Goal: Check status: Check status

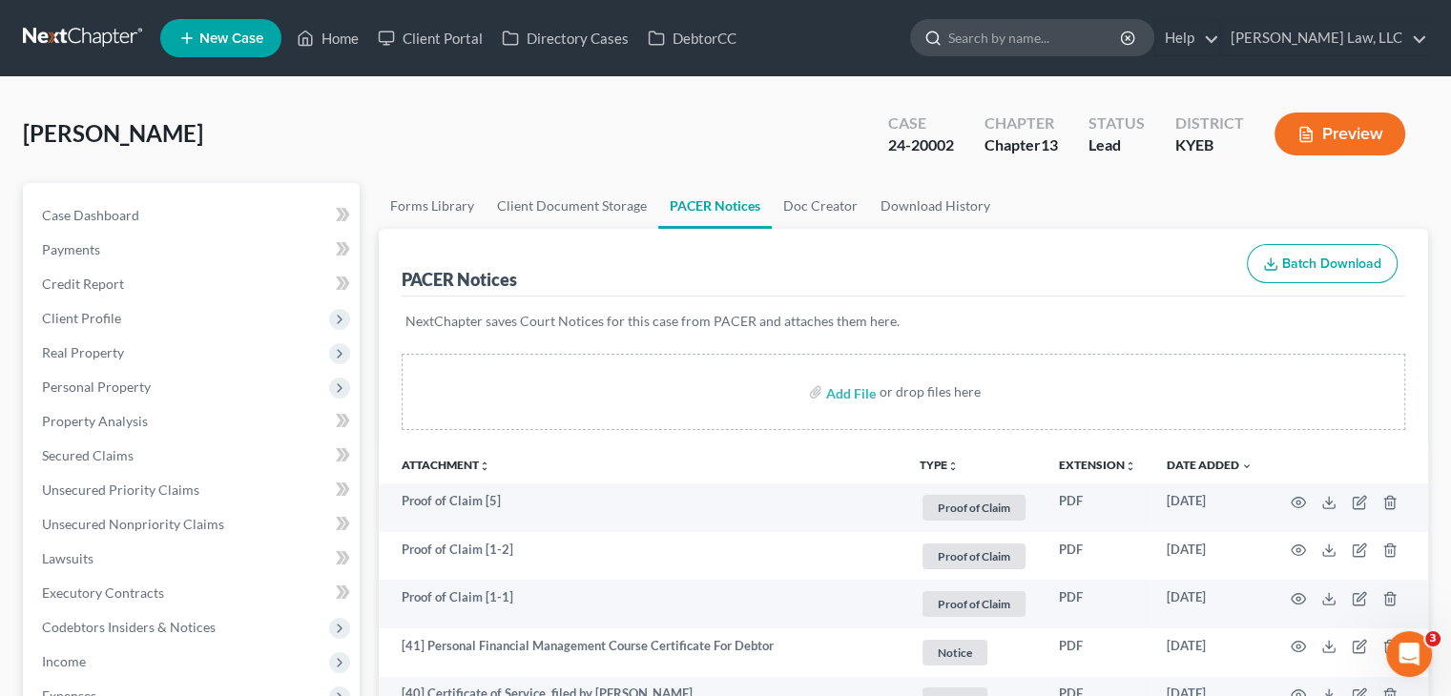
click at [1052, 51] on input "search" at bounding box center [1035, 37] width 175 height 35
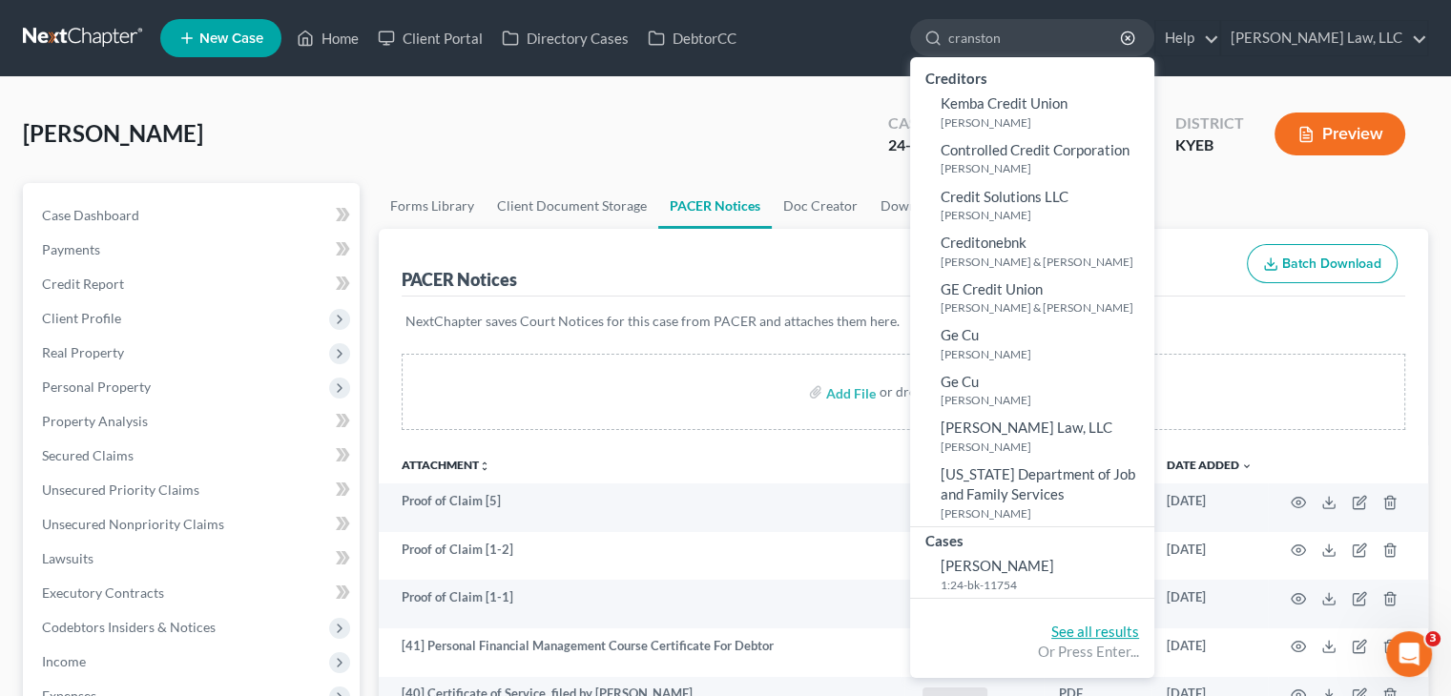
type input "cranston"
click at [1081, 635] on link "See all results" at bounding box center [1095, 631] width 88 height 17
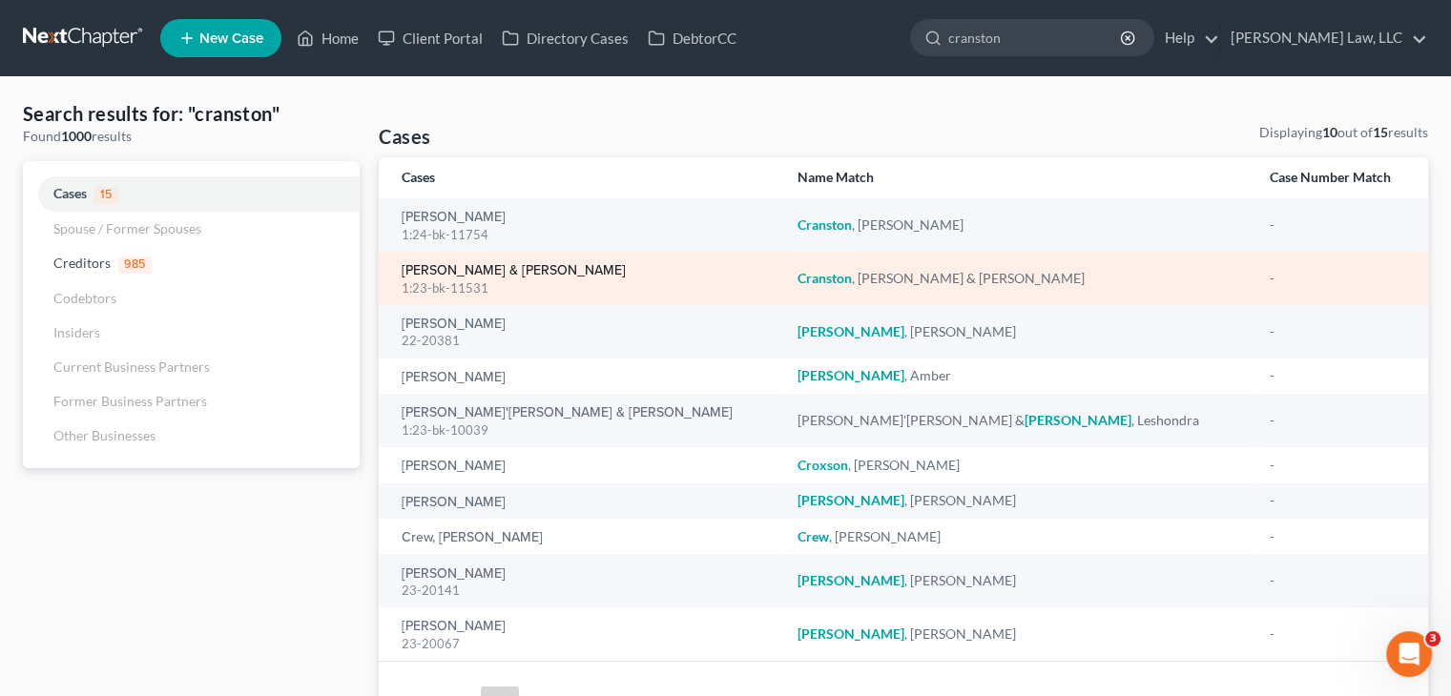
click at [535, 268] on link "[PERSON_NAME] & [PERSON_NAME]" at bounding box center [514, 270] width 224 height 13
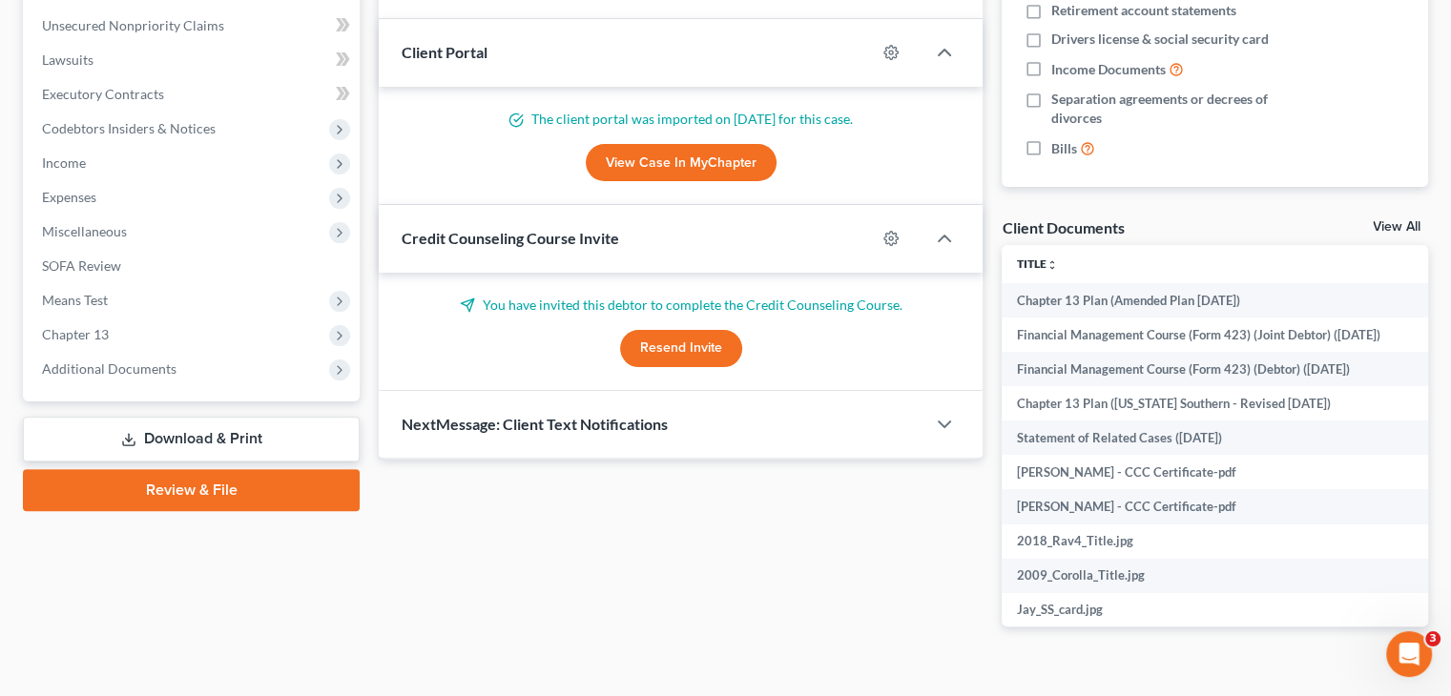
scroll to position [531, 0]
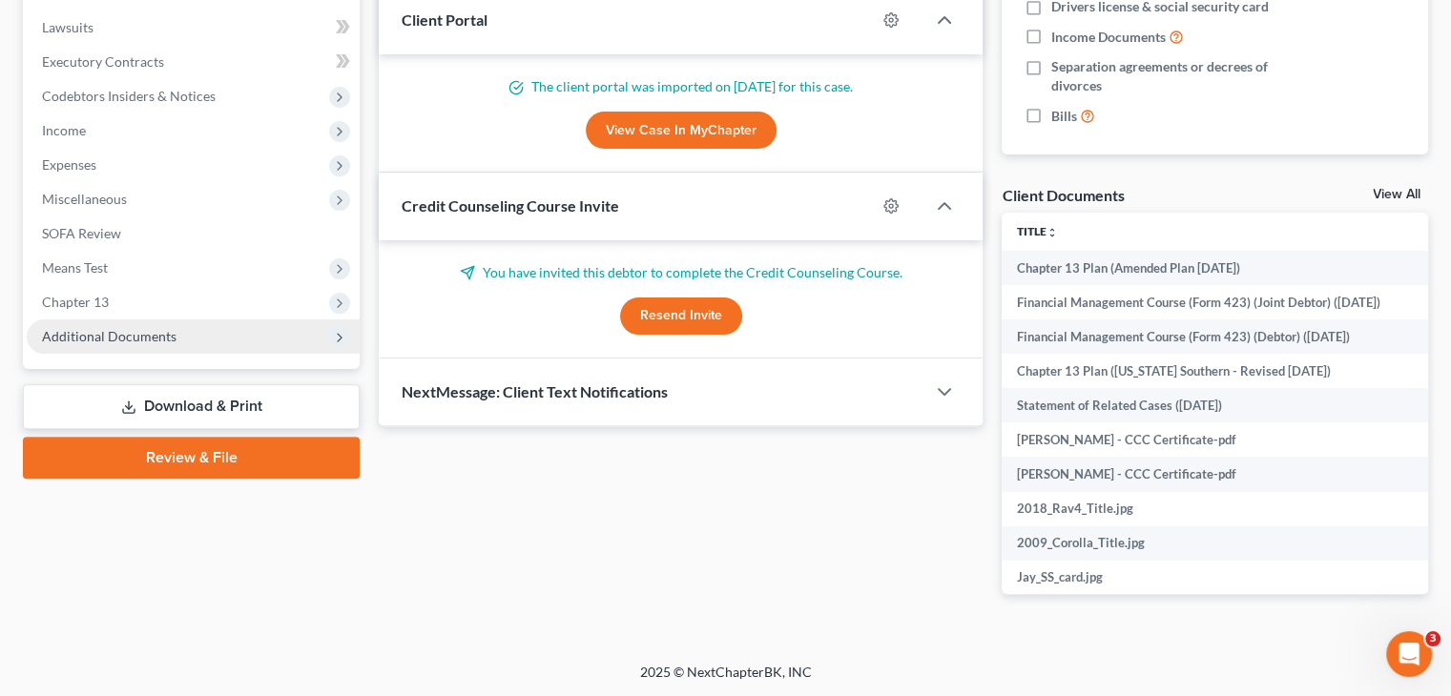
click at [101, 348] on span "Additional Documents" at bounding box center [193, 337] width 333 height 34
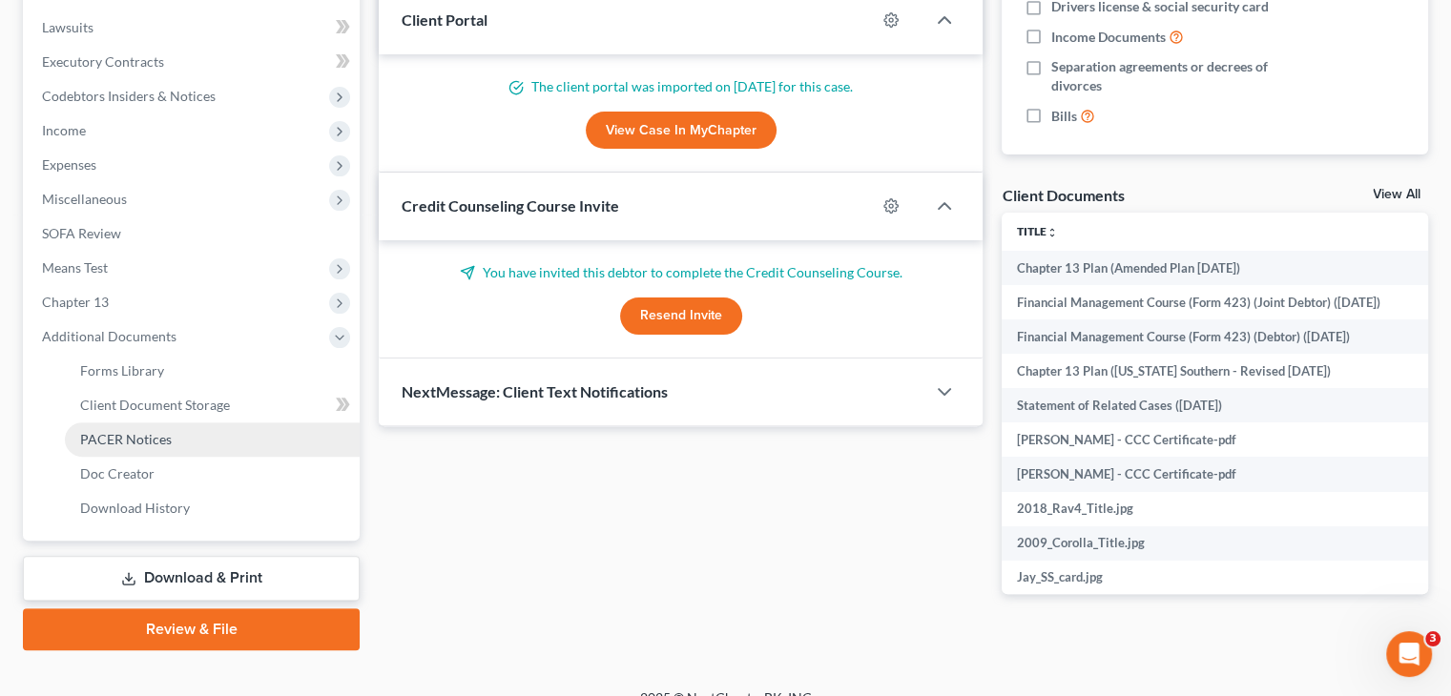
click at [126, 425] on link "PACER Notices" at bounding box center [212, 440] width 295 height 34
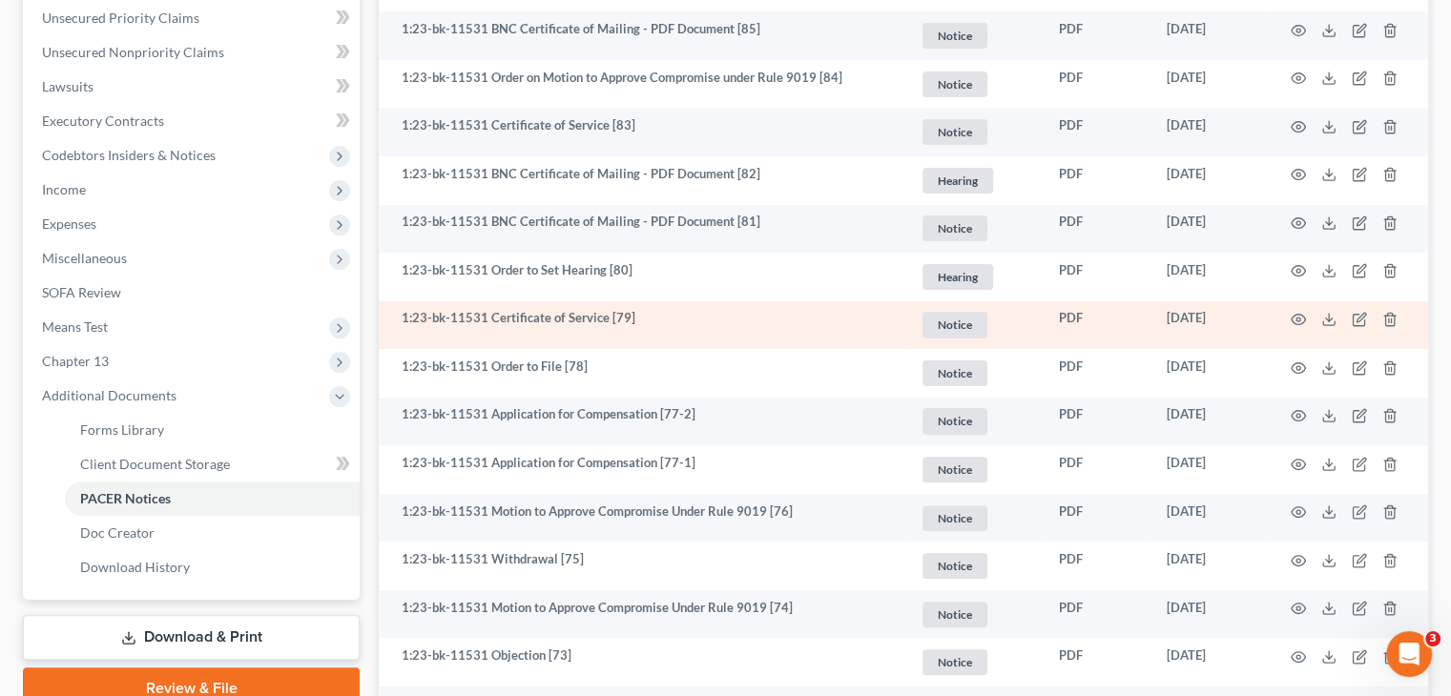
scroll to position [507, 0]
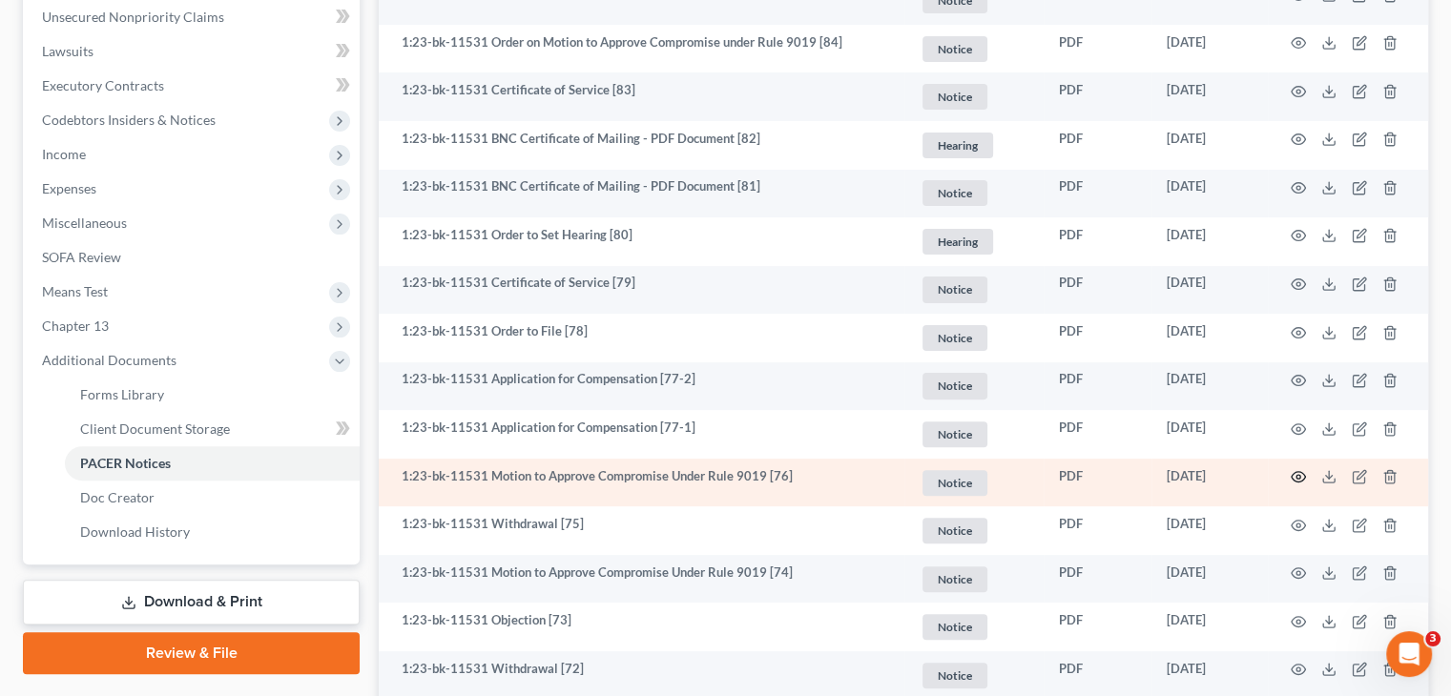
click at [1303, 482] on icon "button" at bounding box center [1297, 476] width 15 height 15
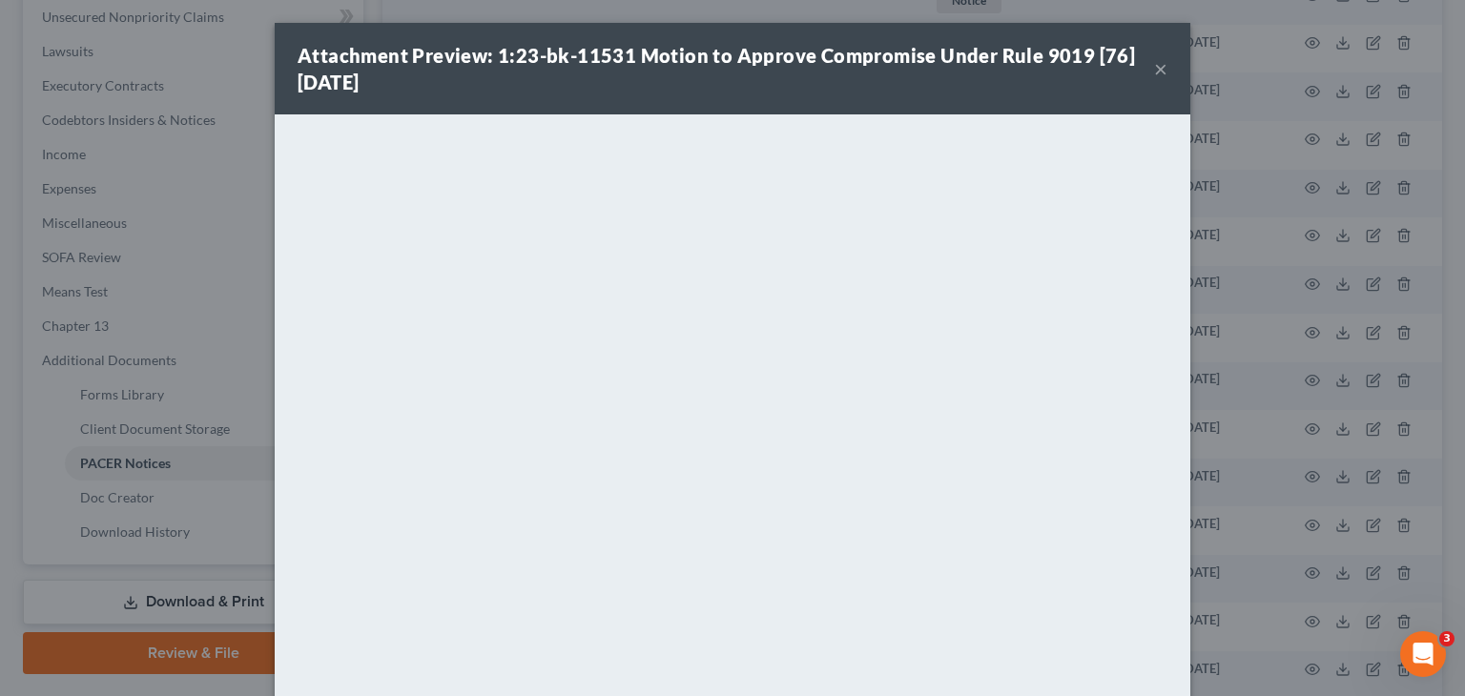
click at [1154, 73] on button "×" at bounding box center [1160, 68] width 13 height 23
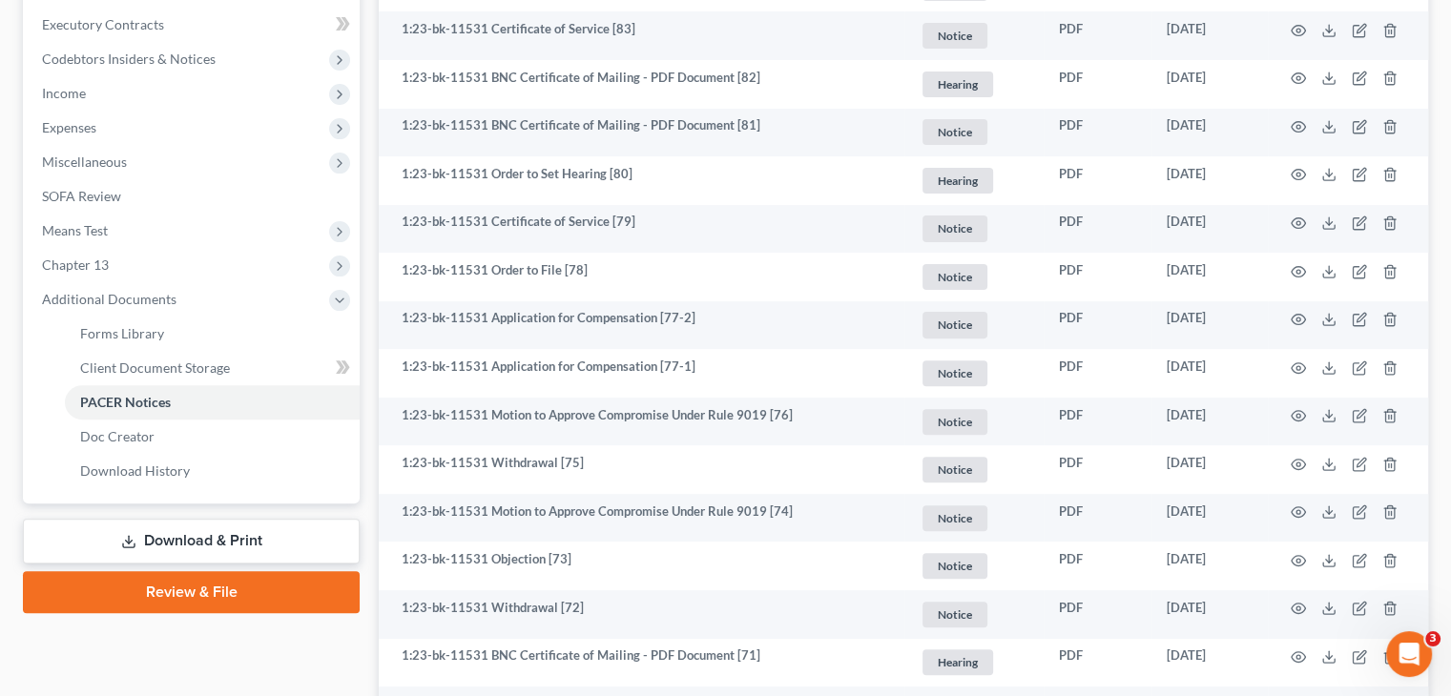
scroll to position [572, 0]
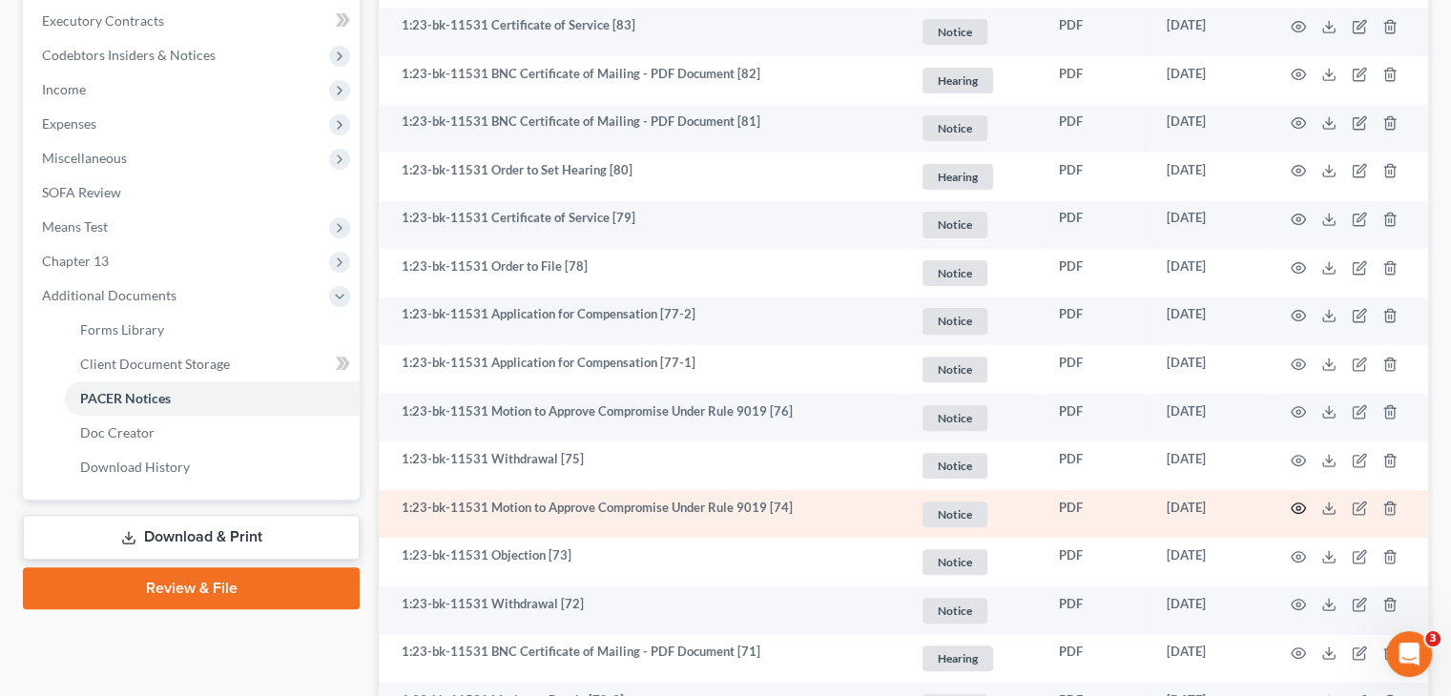
click at [1296, 505] on icon "button" at bounding box center [1297, 508] width 15 height 15
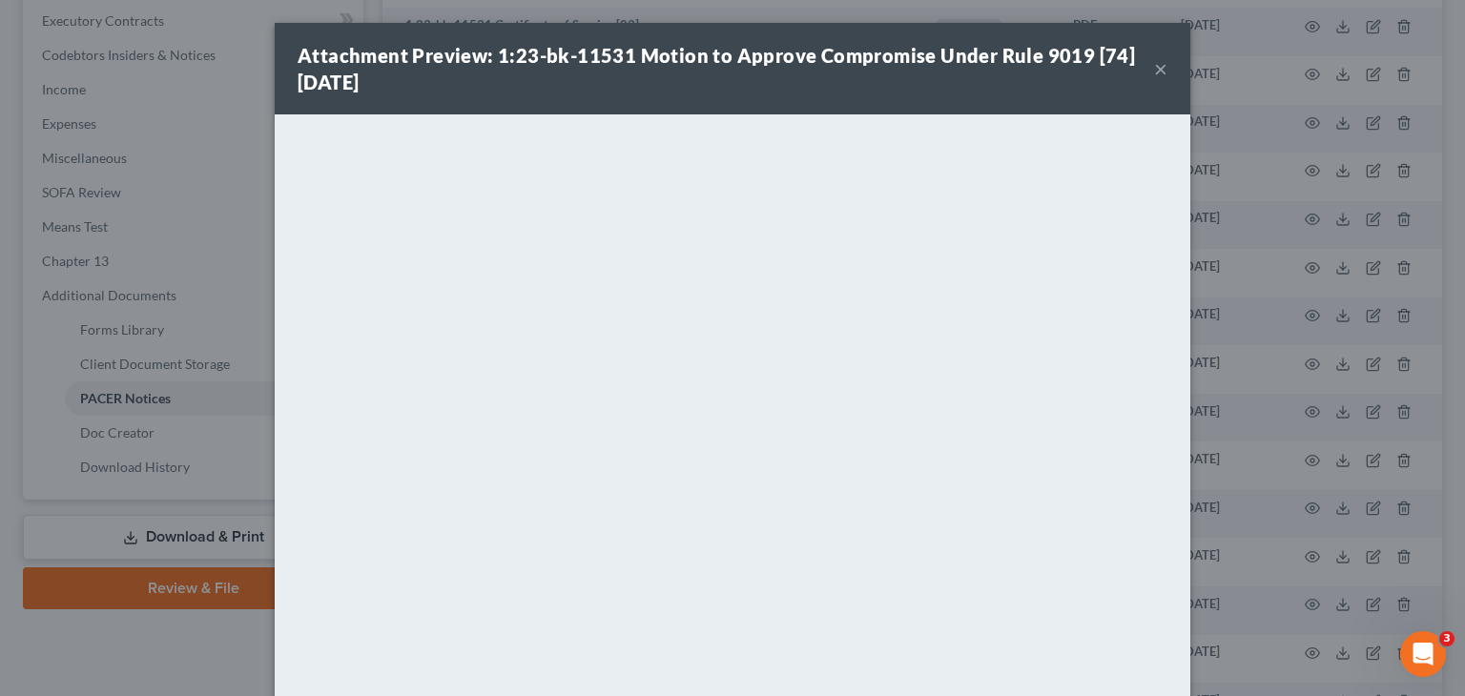
click at [1159, 62] on button "×" at bounding box center [1160, 68] width 13 height 23
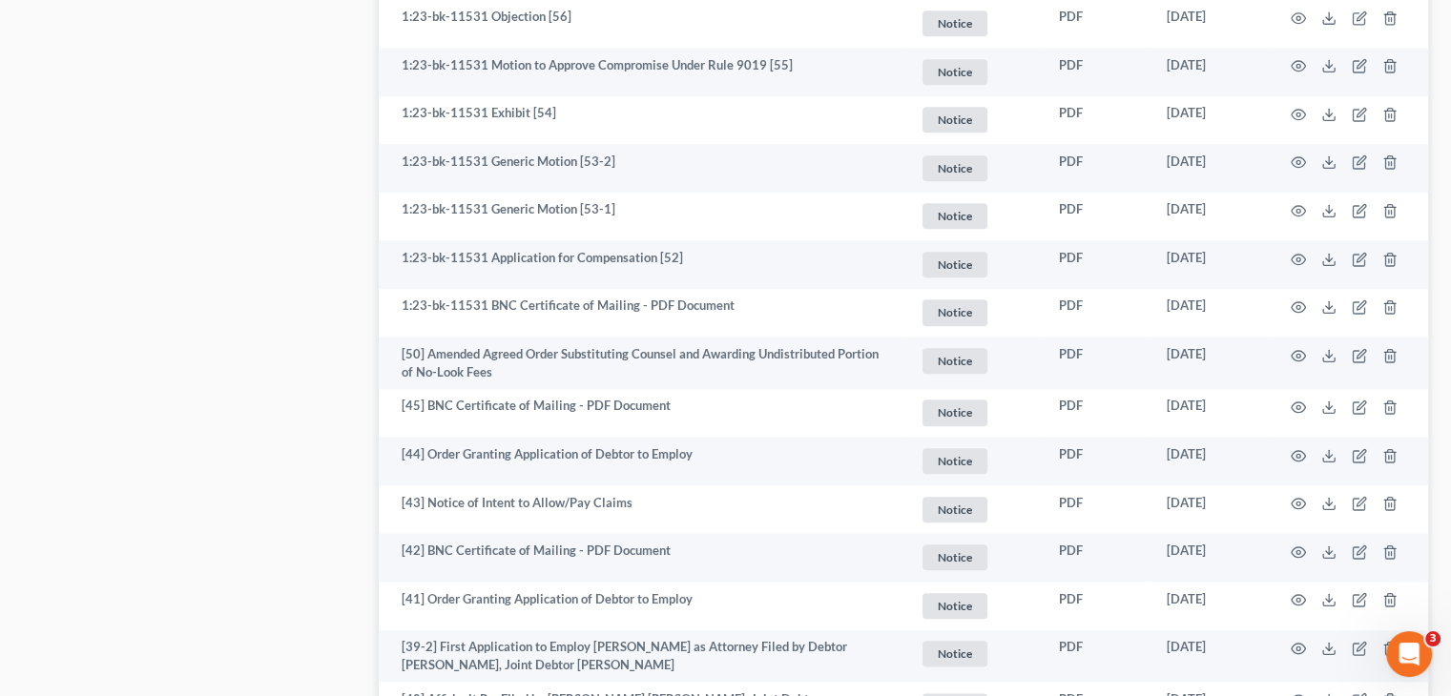
scroll to position [1933, 0]
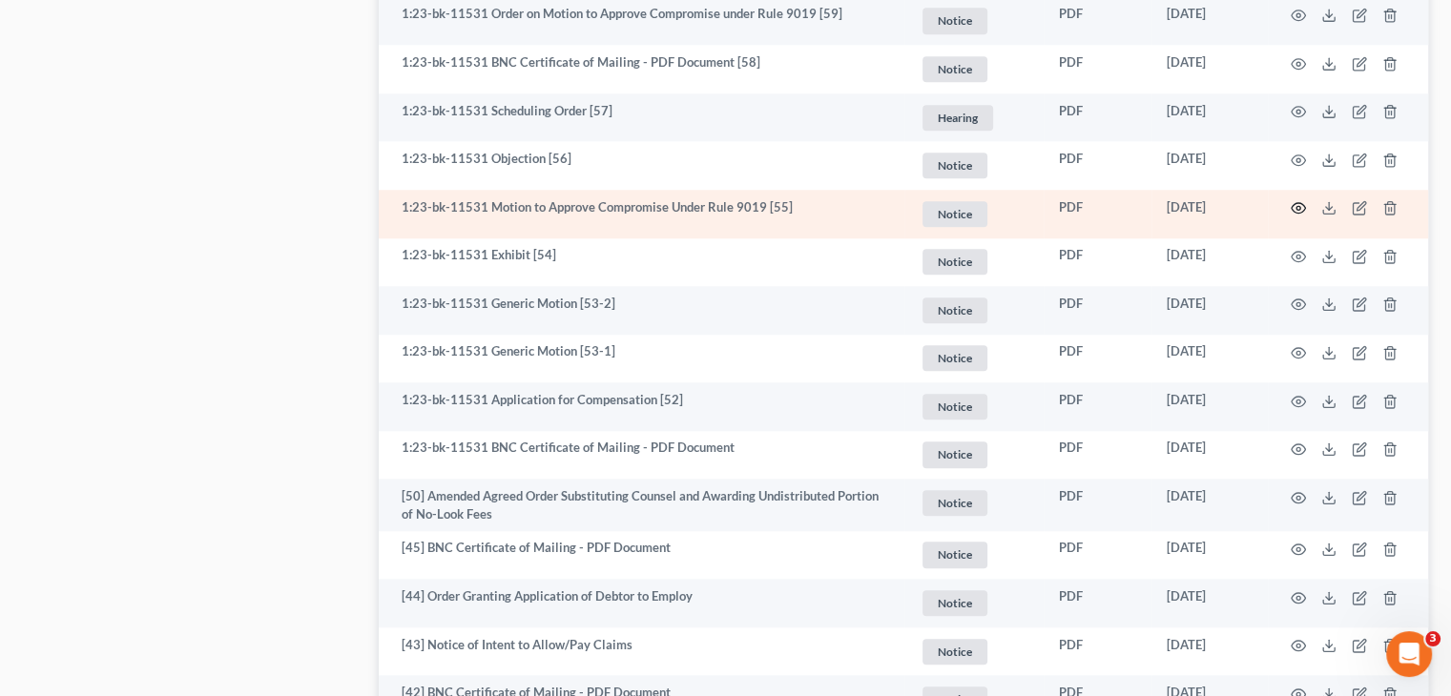
click at [1301, 204] on icon "button" at bounding box center [1297, 207] width 15 height 15
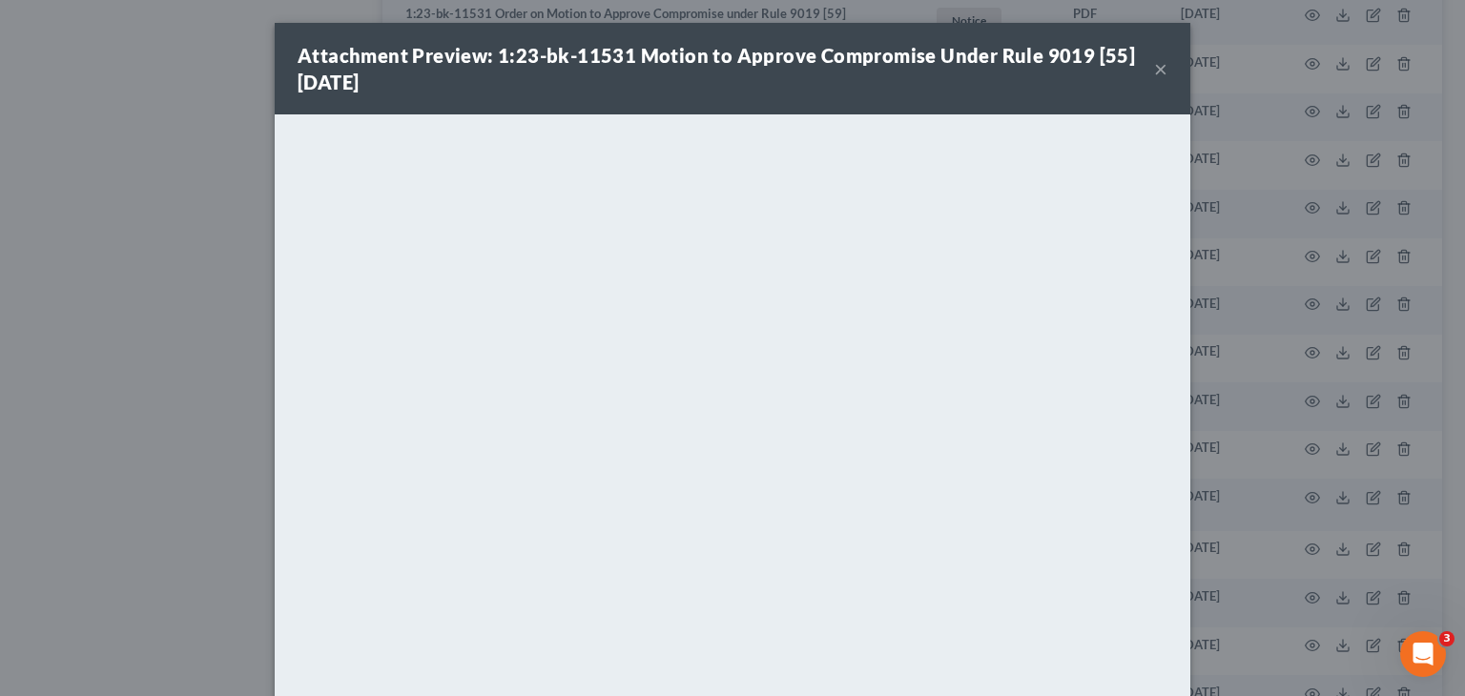
click at [1155, 63] on button "×" at bounding box center [1160, 68] width 13 height 23
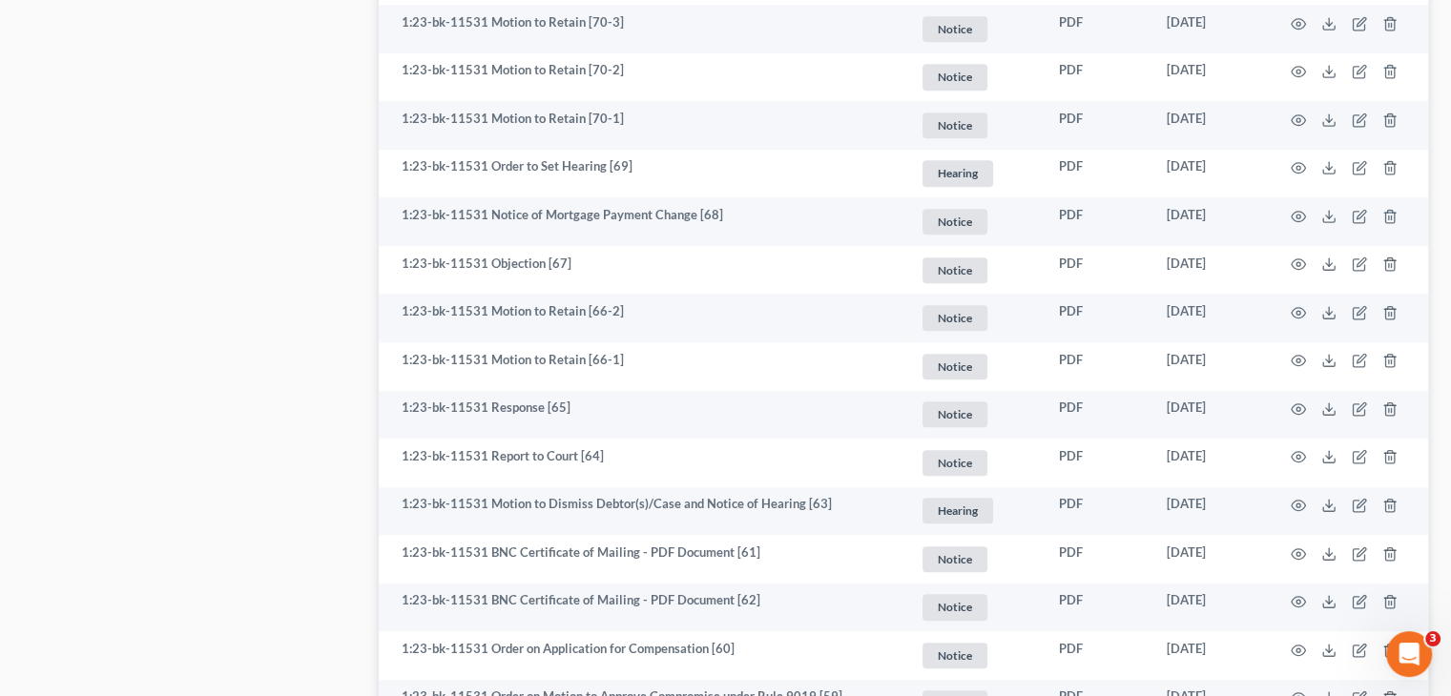
scroll to position [1140, 0]
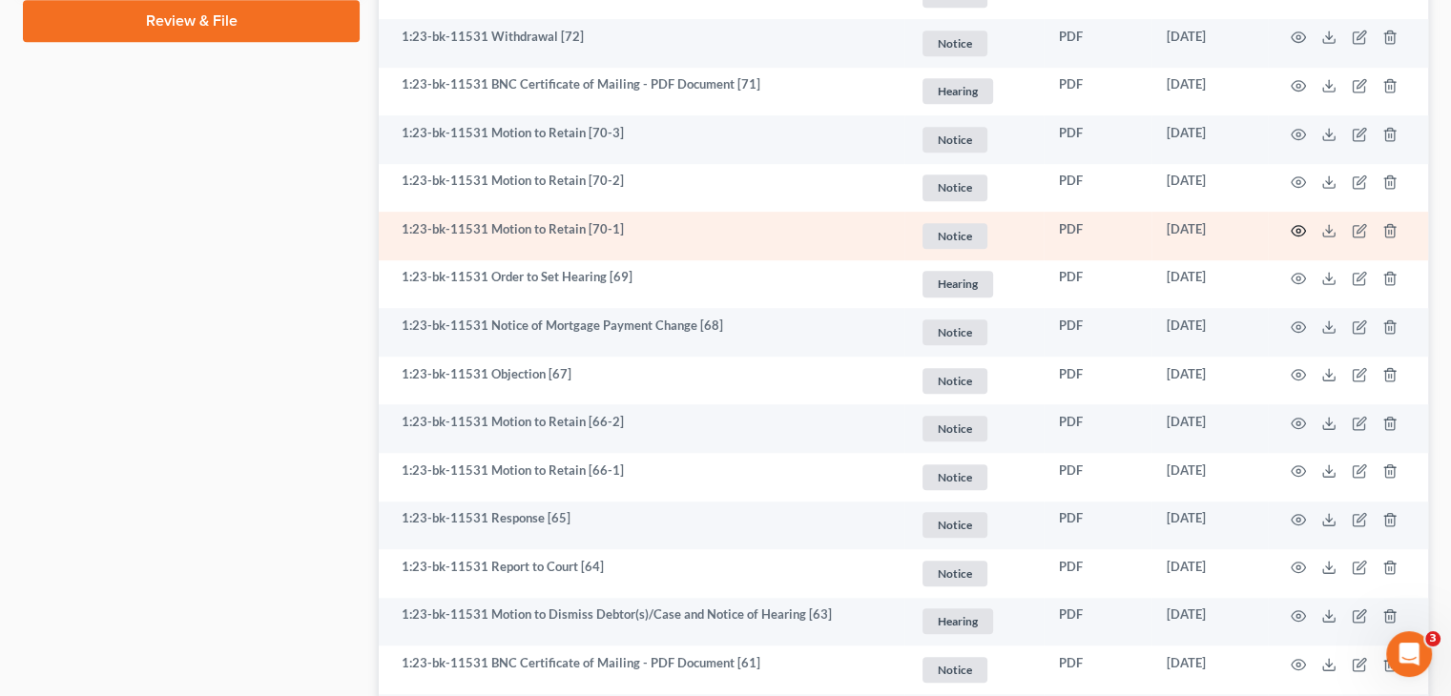
click at [1296, 230] on circle "button" at bounding box center [1298, 231] width 4 height 4
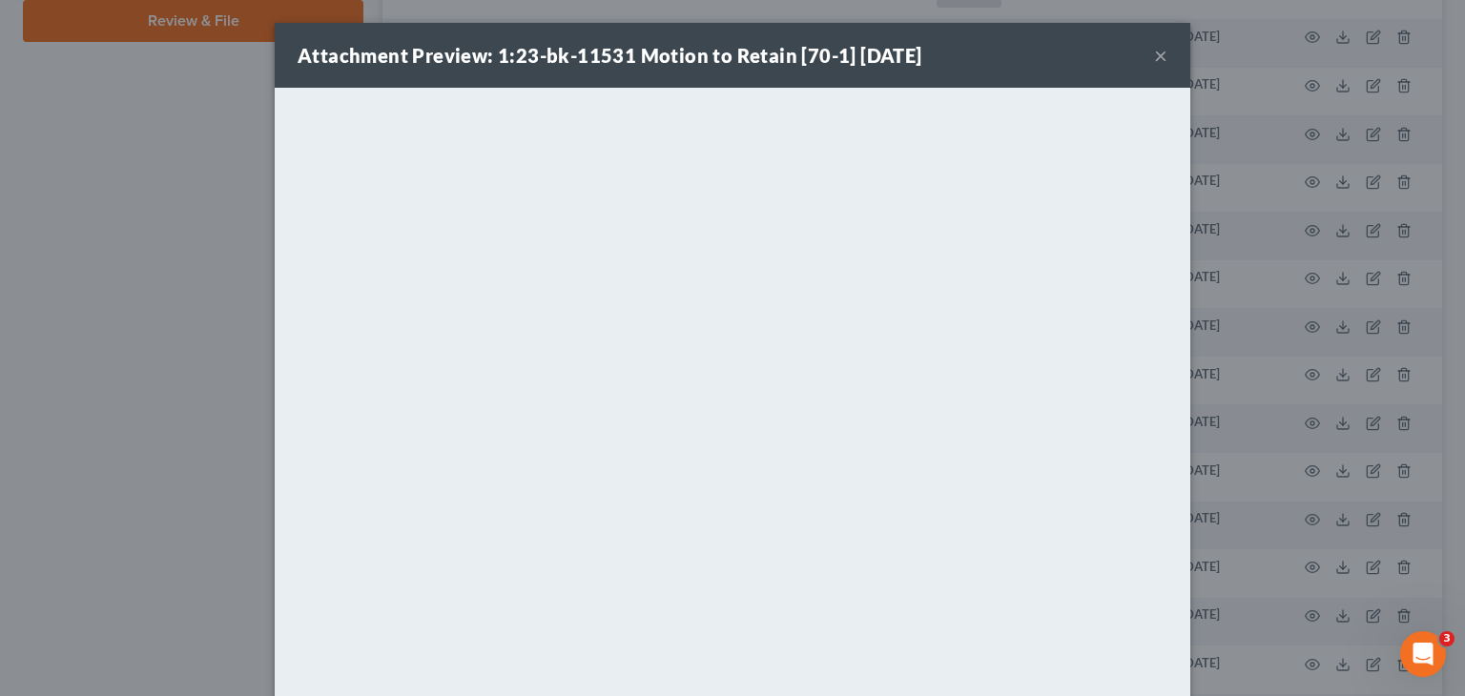
click at [1154, 54] on button "×" at bounding box center [1160, 55] width 13 height 23
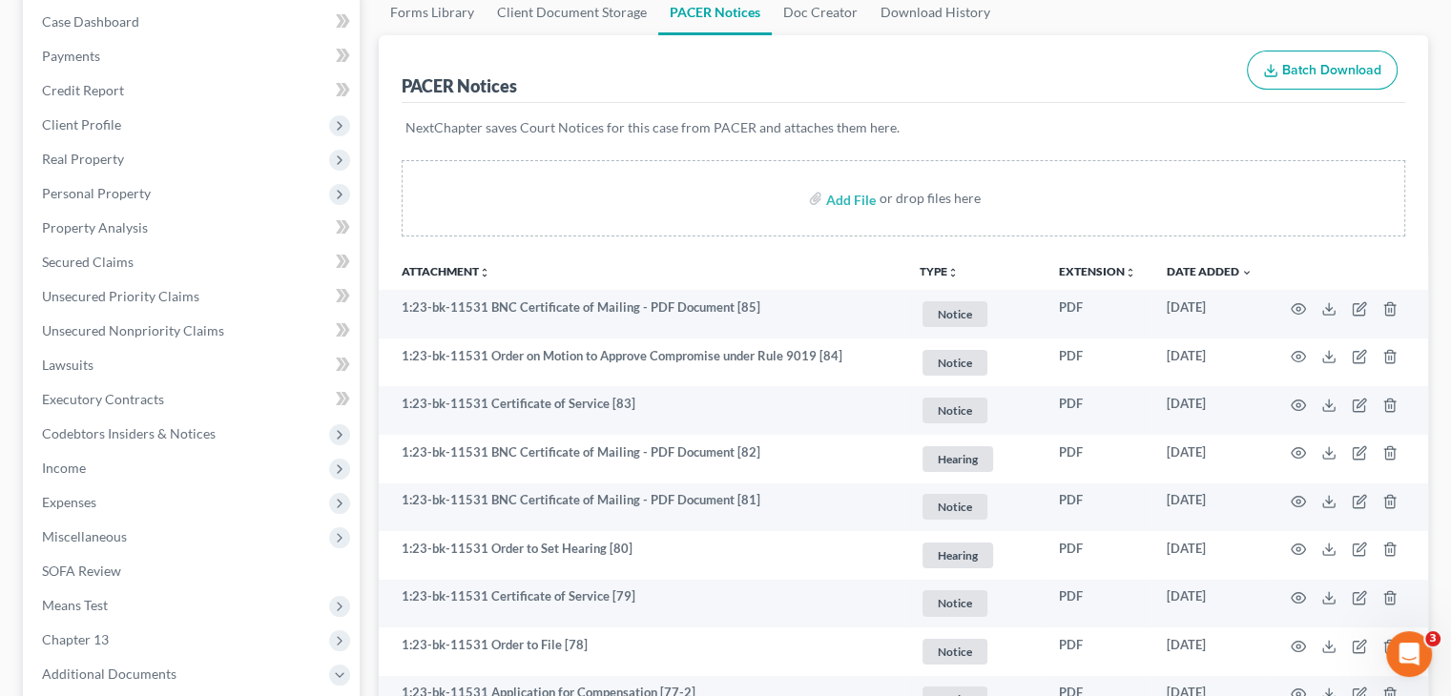
scroll to position [189, 0]
